Goal: Navigation & Orientation: Find specific page/section

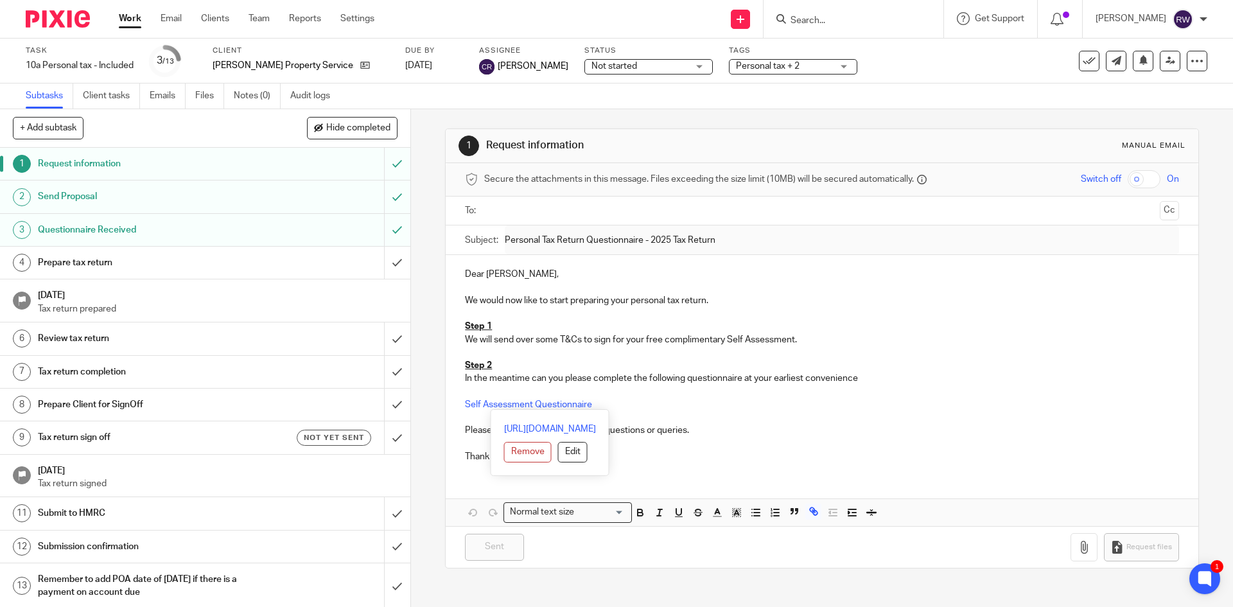
click at [824, 19] on input "Search" at bounding box center [847, 21] width 116 height 12
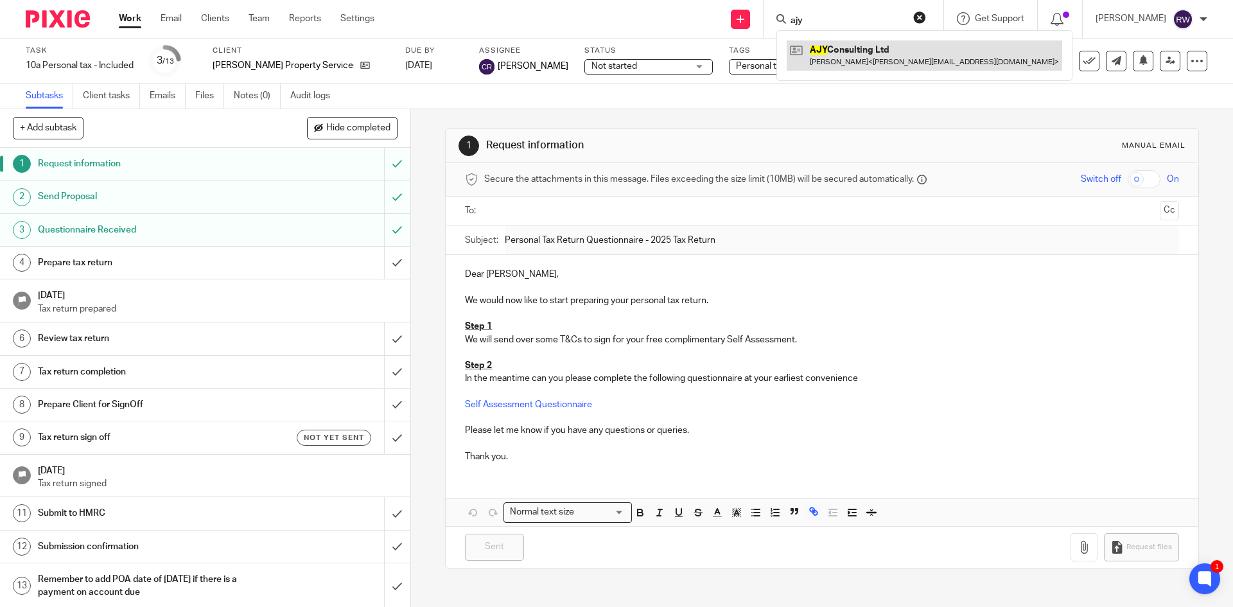
type input "ajy"
click at [887, 42] on link at bounding box center [923, 55] width 275 height 30
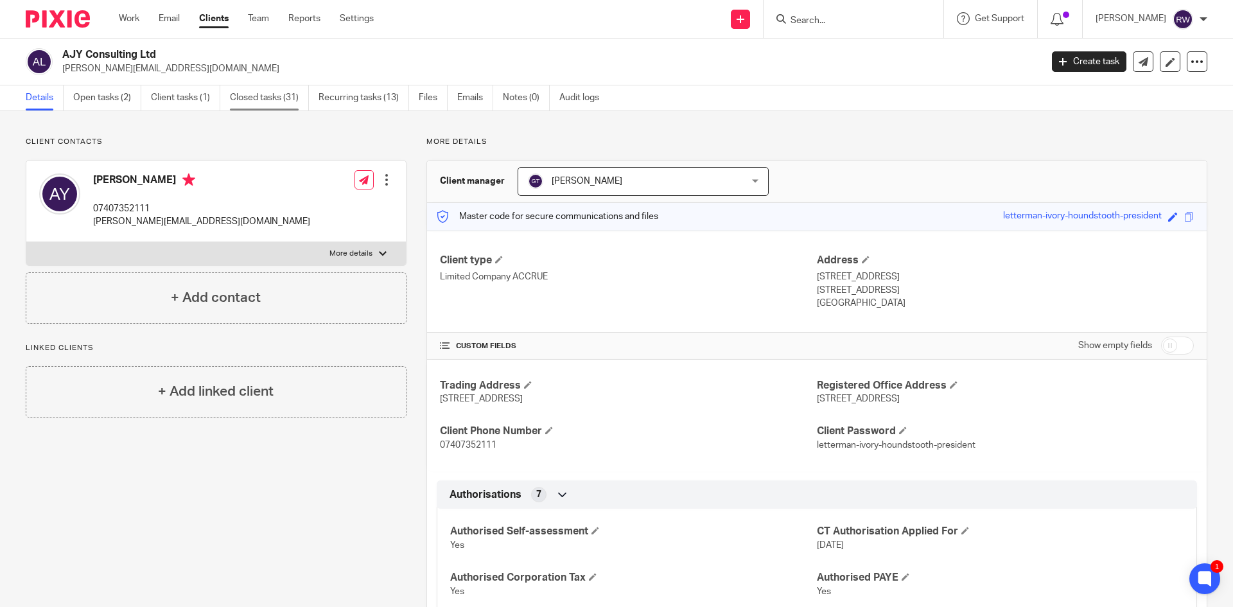
click at [284, 106] on link "Closed tasks (31)" at bounding box center [269, 97] width 79 height 25
